Goal: Transaction & Acquisition: Purchase product/service

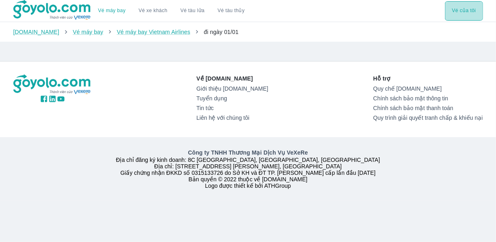
click at [466, 12] on button "Vé của tôi" at bounding box center [464, 10] width 38 height 19
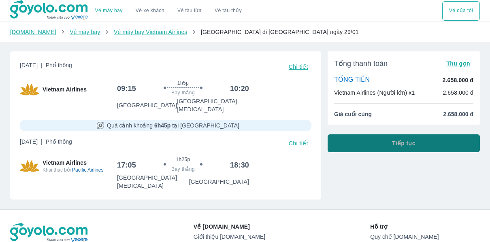
click at [409, 142] on span "Tiếp tục" at bounding box center [403, 143] width 23 height 8
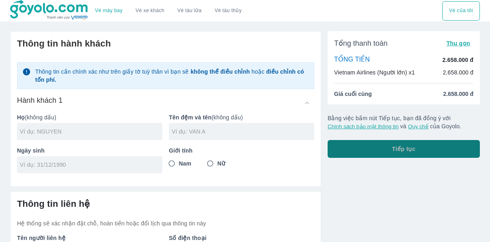
click at [401, 146] on span "Tiếp tục" at bounding box center [403, 149] width 23 height 8
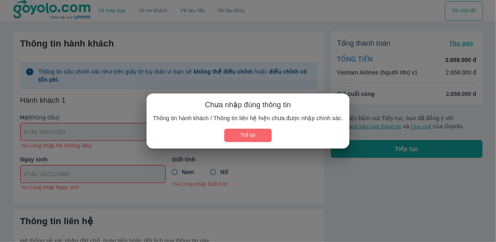
click at [249, 135] on button "Trở lại" at bounding box center [247, 135] width 47 height 13
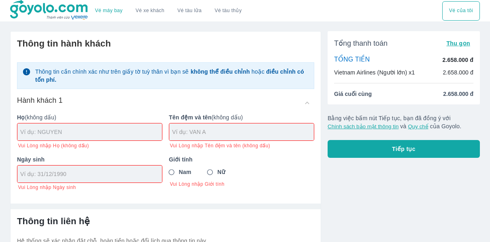
click at [25, 128] on input "text" at bounding box center [91, 132] width 142 height 8
type input "VO"
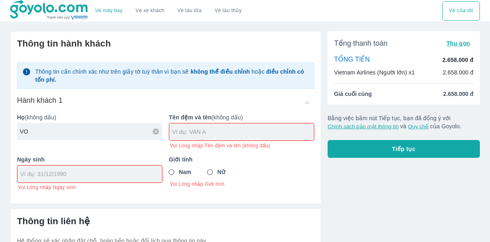
click at [30, 173] on input "tel" at bounding box center [87, 174] width 134 height 8
type input "[DATE]"
click at [169, 173] on input "Nam" at bounding box center [171, 172] width 15 height 15
radio input "true"
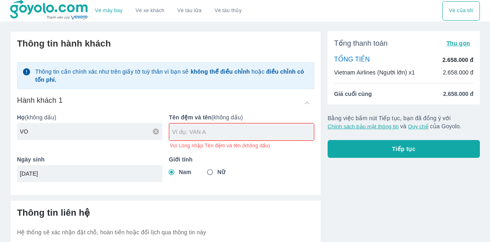
click at [183, 136] on div at bounding box center [241, 132] width 145 height 17
type input "VAN BAN"
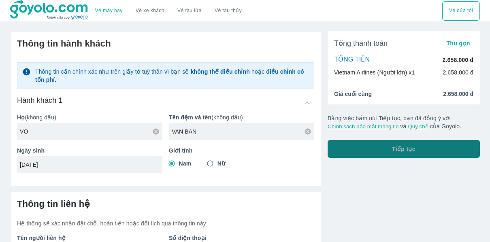
click at [405, 146] on span "Tiếp tục" at bounding box center [403, 149] width 23 height 8
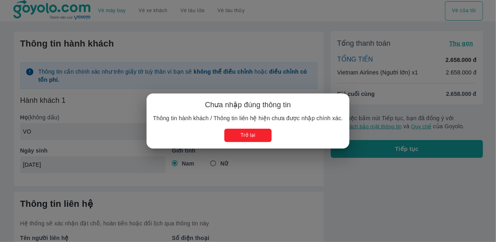
type input "VO VAN BAN"
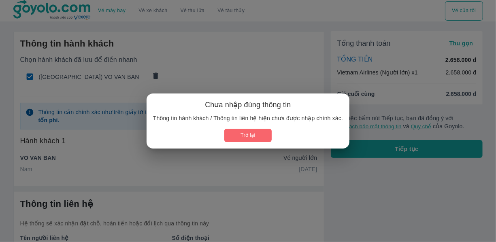
click at [257, 138] on button "Trở lại" at bounding box center [247, 135] width 47 height 13
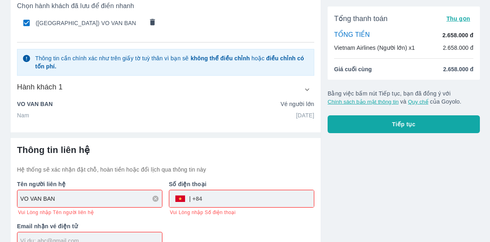
scroll to position [75, 0]
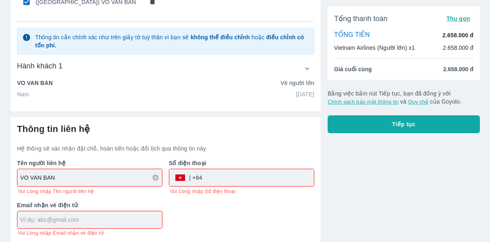
click at [208, 174] on input "tel" at bounding box center [258, 177] width 112 height 19
type input "2345579"
click at [29, 217] on input "text" at bounding box center [91, 220] width 142 height 8
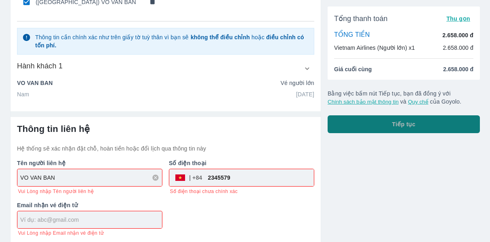
click at [402, 120] on span "Tiếp tục" at bounding box center [403, 124] width 23 height 8
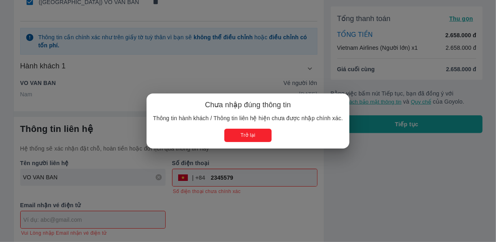
click at [254, 135] on button "Trở lại" at bounding box center [247, 135] width 47 height 13
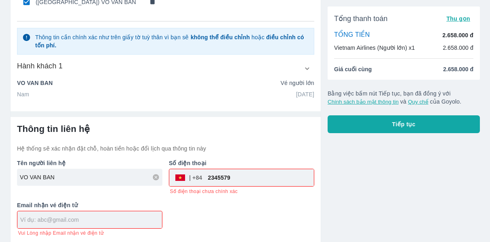
click at [23, 218] on input "text" at bounding box center [91, 220] width 142 height 8
type input "t"
click at [413, 122] on span "Tiếp tục" at bounding box center [403, 124] width 23 height 8
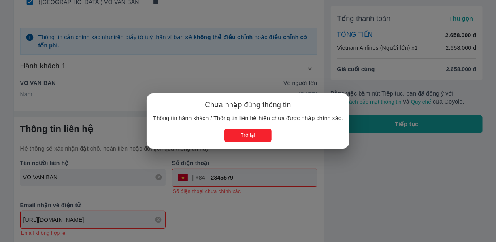
drag, startPoint x: 52, startPoint y: 218, endPoint x: 65, endPoint y: 241, distance: 26.0
click at [52, 220] on div "Chưa nhập đúng thông tin Thông tin hành khách / Thông tin liên hệ hiện chưa đượ…" at bounding box center [248, 121] width 496 height 242
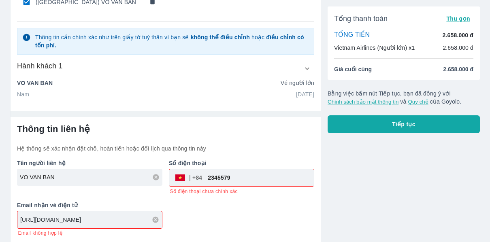
click at [49, 216] on input "[URL][DOMAIN_NAME]" at bounding box center [91, 220] width 142 height 8
type input "[EMAIL_ADDRESS][DOMAIN_NAME]"
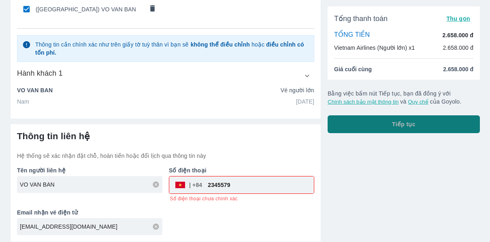
scroll to position [66, 0]
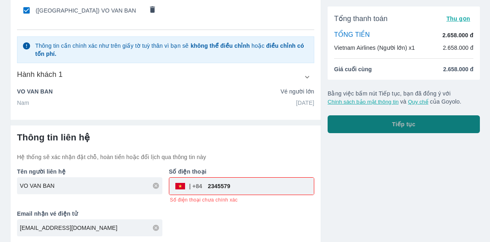
click at [395, 124] on span "Tiếp tục" at bounding box center [403, 124] width 23 height 8
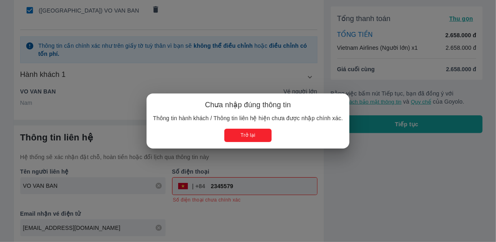
click at [239, 185] on div "Chưa nhập đúng thông tin Thông tin hành khách / Thông tin liên hệ hiện chưa đượ…" at bounding box center [248, 121] width 496 height 242
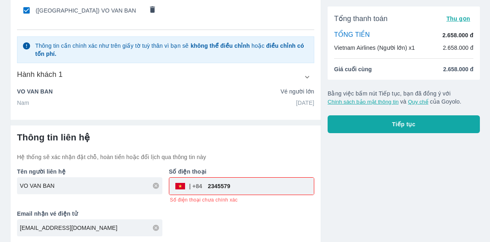
click at [235, 187] on input "2345579" at bounding box center [258, 186] width 112 height 19
type input "23455791"
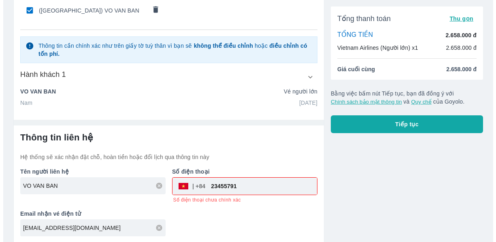
scroll to position [58, 0]
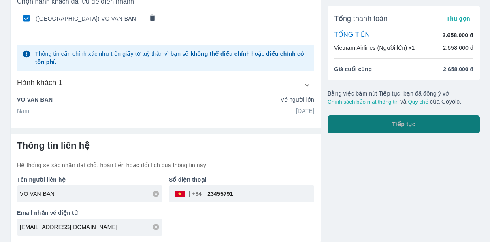
click at [407, 122] on span "Tiếp tục" at bounding box center [403, 124] width 23 height 8
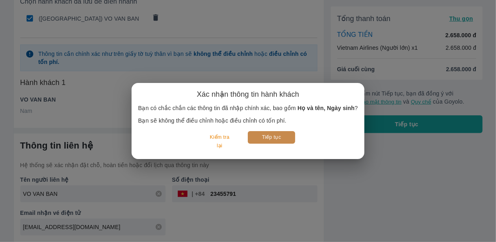
click at [261, 136] on button "Tiếp tục" at bounding box center [271, 137] width 47 height 13
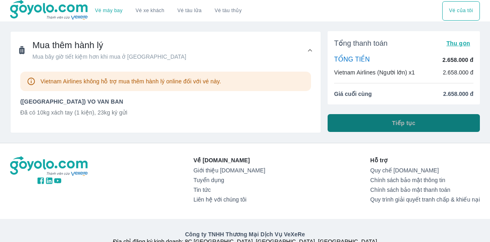
click at [404, 122] on span "Tiếp tục" at bounding box center [403, 123] width 23 height 8
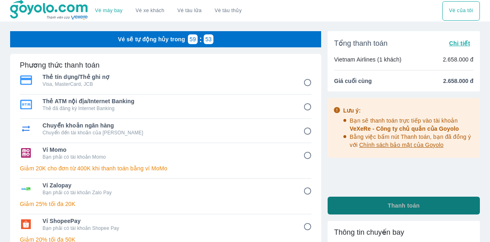
click at [392, 207] on span "Thanh toán" at bounding box center [404, 206] width 32 height 8
click at [407, 206] on span "Thanh toán" at bounding box center [404, 206] width 32 height 8
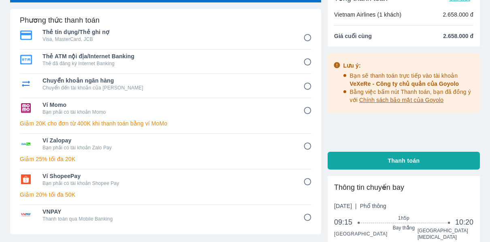
scroll to position [18, 0]
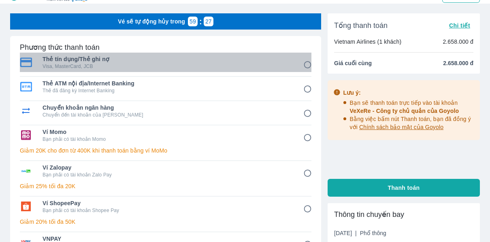
click at [61, 58] on span "Thẻ tín dụng/Thẻ ghi nợ" at bounding box center [167, 59] width 249 height 8
radio input "true"
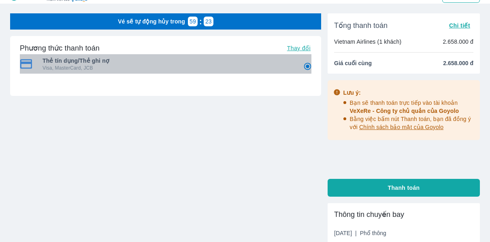
click at [26, 64] on img at bounding box center [26, 64] width 12 height 10
click at [47, 68] on p "Visa, MasterCard, JCB" at bounding box center [167, 68] width 249 height 6
click at [23, 64] on img at bounding box center [26, 64] width 12 height 10
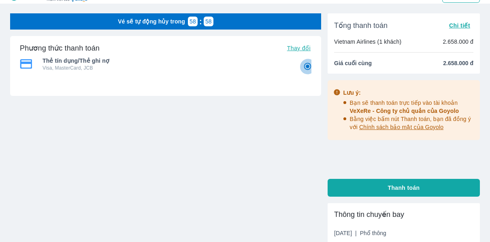
click at [307, 66] on input "1" at bounding box center [308, 67] width 16 height 16
radio input "true"
click at [308, 67] on input "1" at bounding box center [308, 67] width 16 height 16
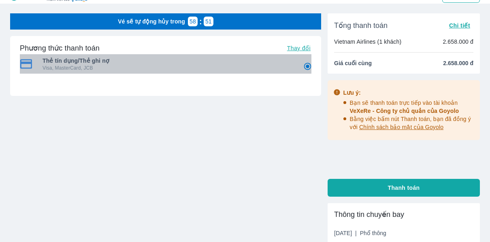
click at [98, 60] on span "Thẻ tín dụng/Thẻ ghi nợ" at bounding box center [167, 61] width 249 height 8
click at [68, 61] on span "Thẻ tín dụng/Thẻ ghi nợ" at bounding box center [167, 61] width 249 height 8
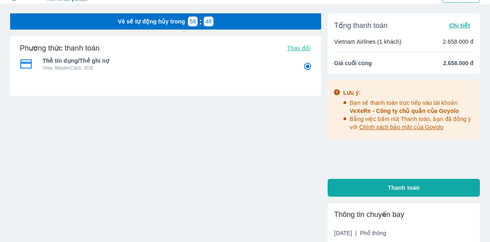
click at [68, 61] on span "Thẻ tín dụng/Thẻ ghi nợ" at bounding box center [167, 61] width 249 height 8
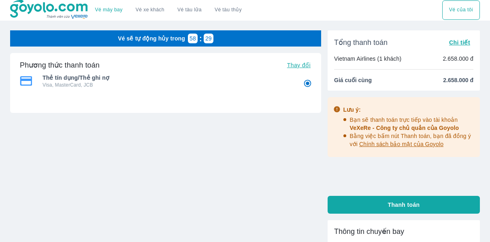
scroll to position [0, 0]
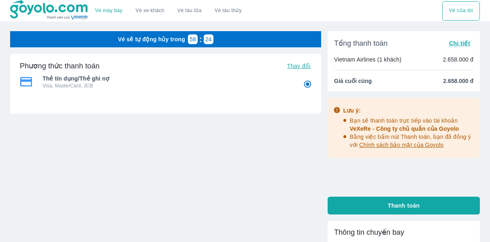
click at [34, 10] on img at bounding box center [49, 10] width 79 height 20
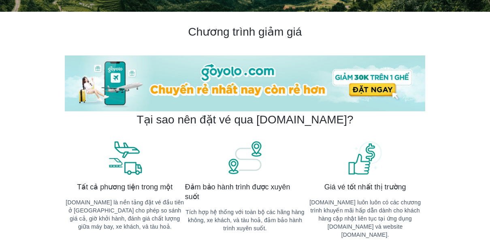
scroll to position [173, 0]
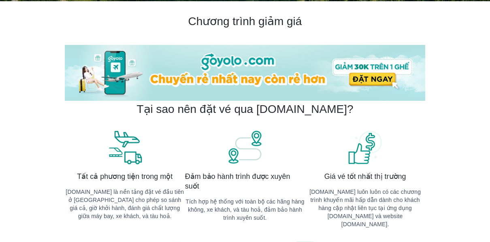
click at [379, 78] on img at bounding box center [245, 73] width 360 height 56
click at [371, 80] on img at bounding box center [245, 73] width 360 height 56
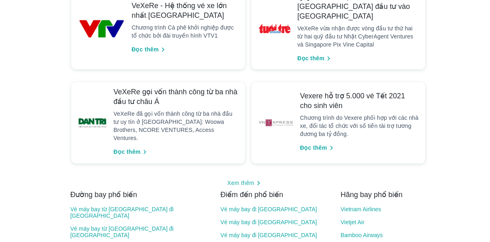
scroll to position [885, 0]
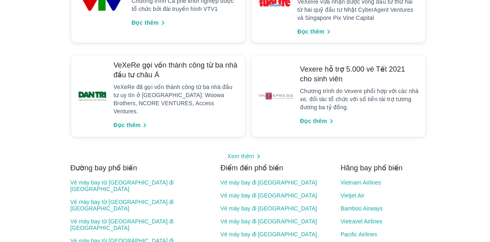
click at [352, 231] on link "Pacific Airlines" at bounding box center [380, 234] width 79 height 6
